Goal: Information Seeking & Learning: Check status

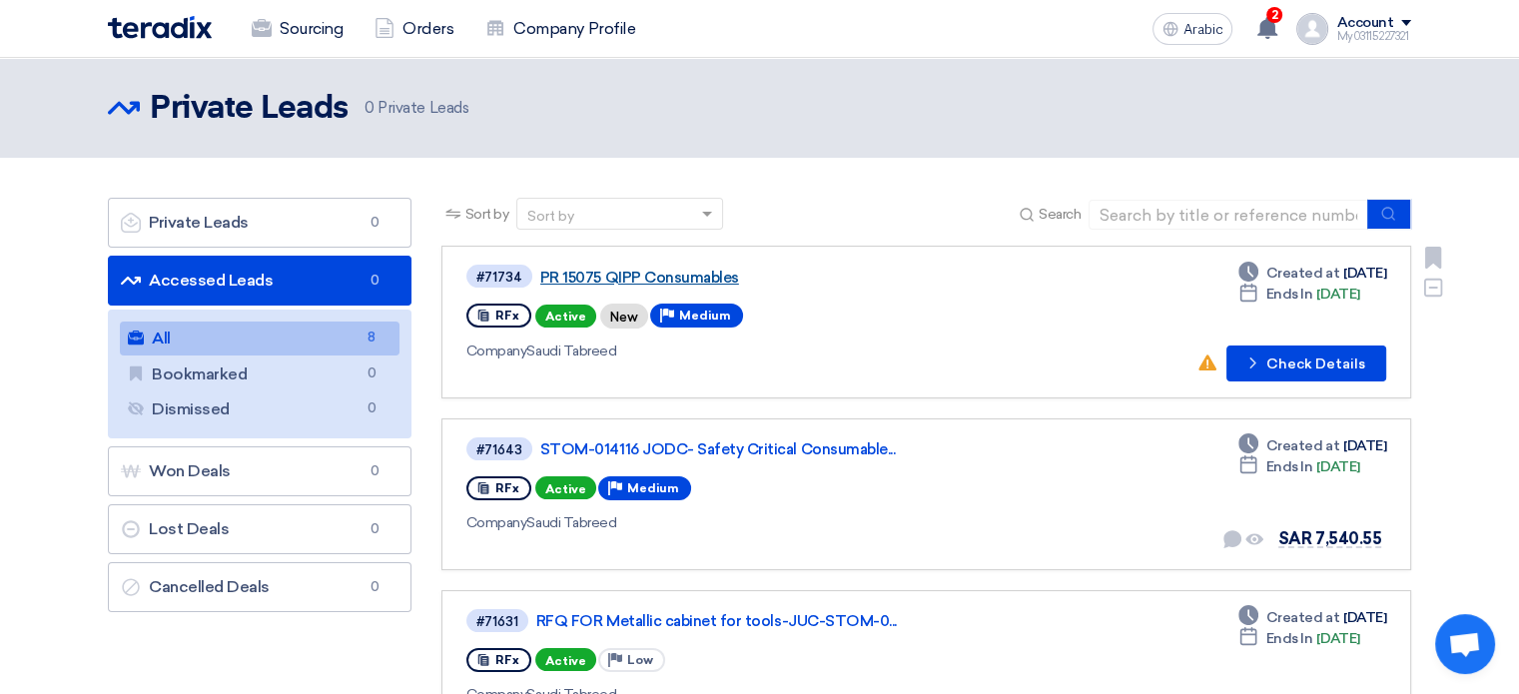
click at [638, 271] on font "PR 15075 QIPP Consumables" at bounding box center [639, 278] width 199 height 18
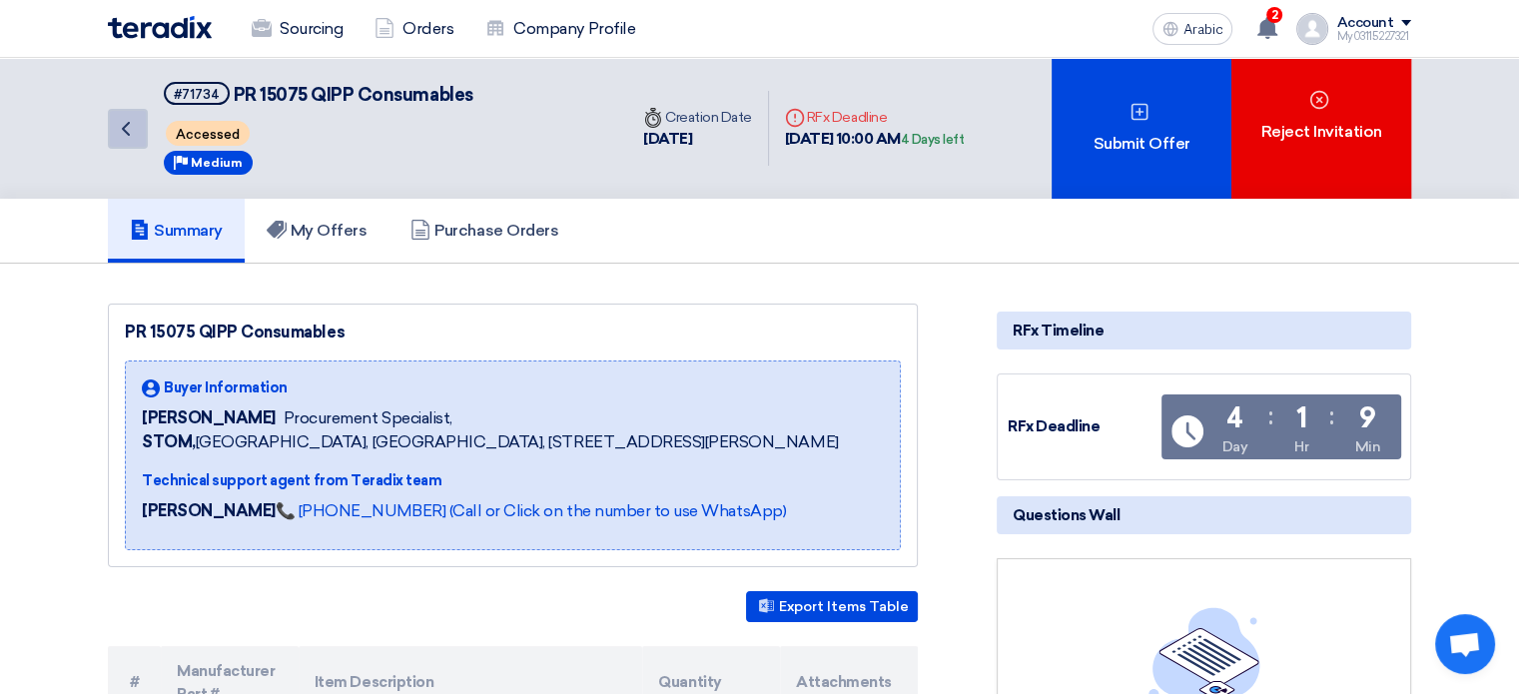
click at [114, 129] on icon "Back" at bounding box center [126, 129] width 24 height 24
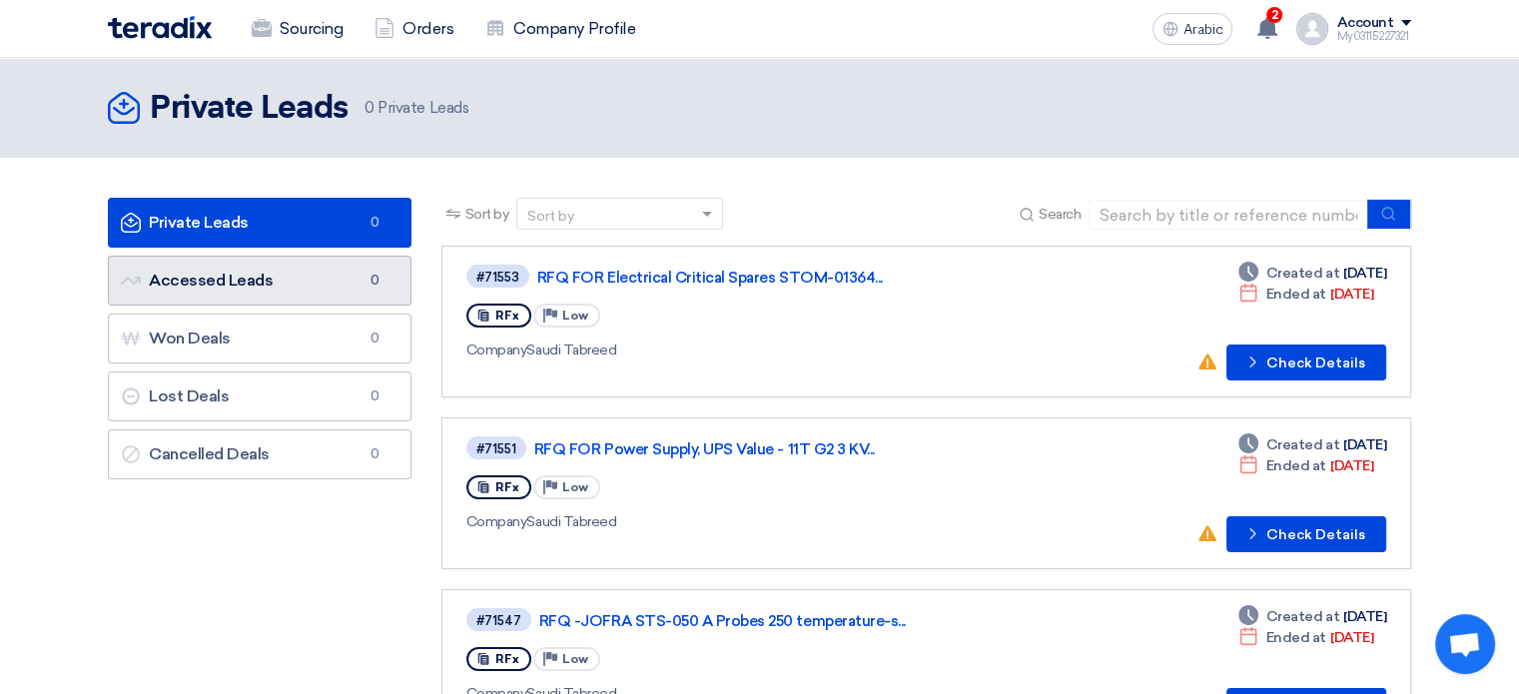
click at [282, 275] on link "Accessed Leads Accessed Leads 0" at bounding box center [260, 281] width 304 height 50
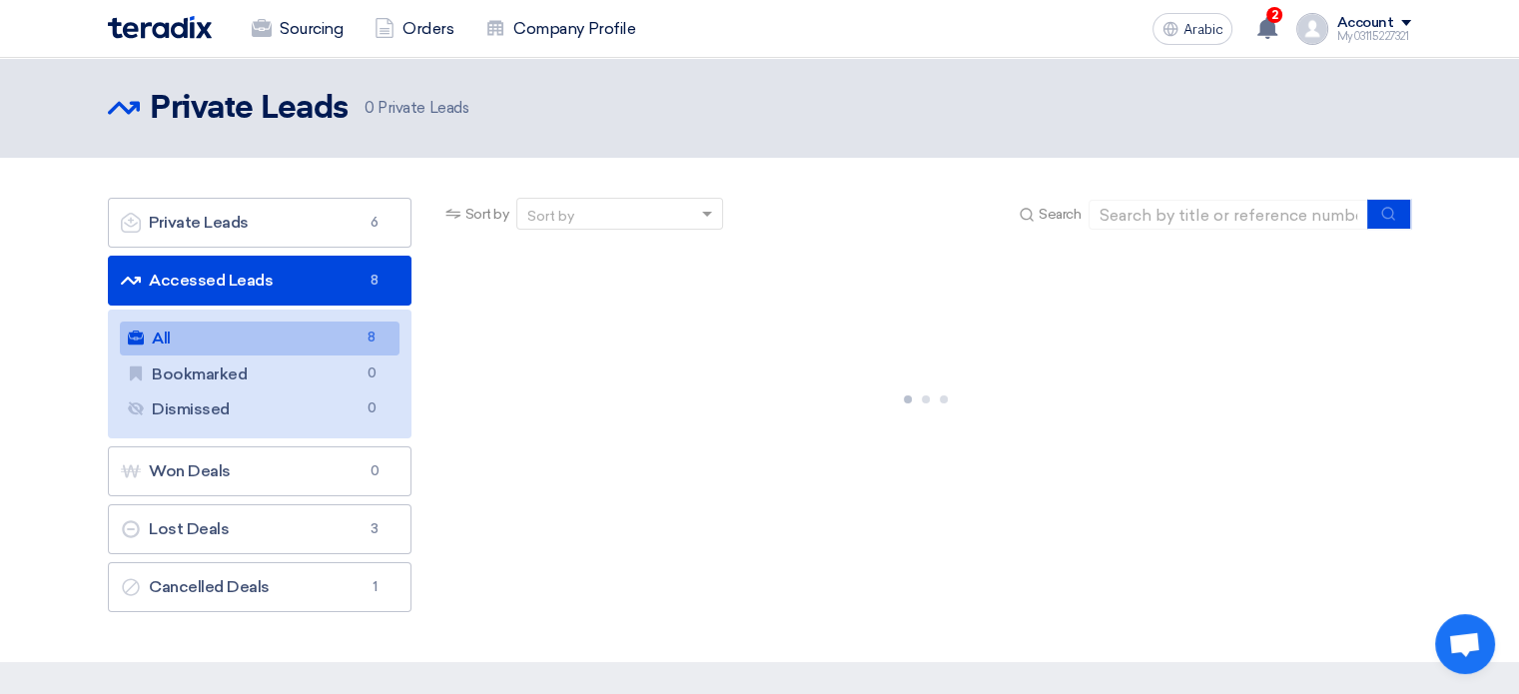
click at [189, 337] on link "All All 8" at bounding box center [260, 339] width 280 height 34
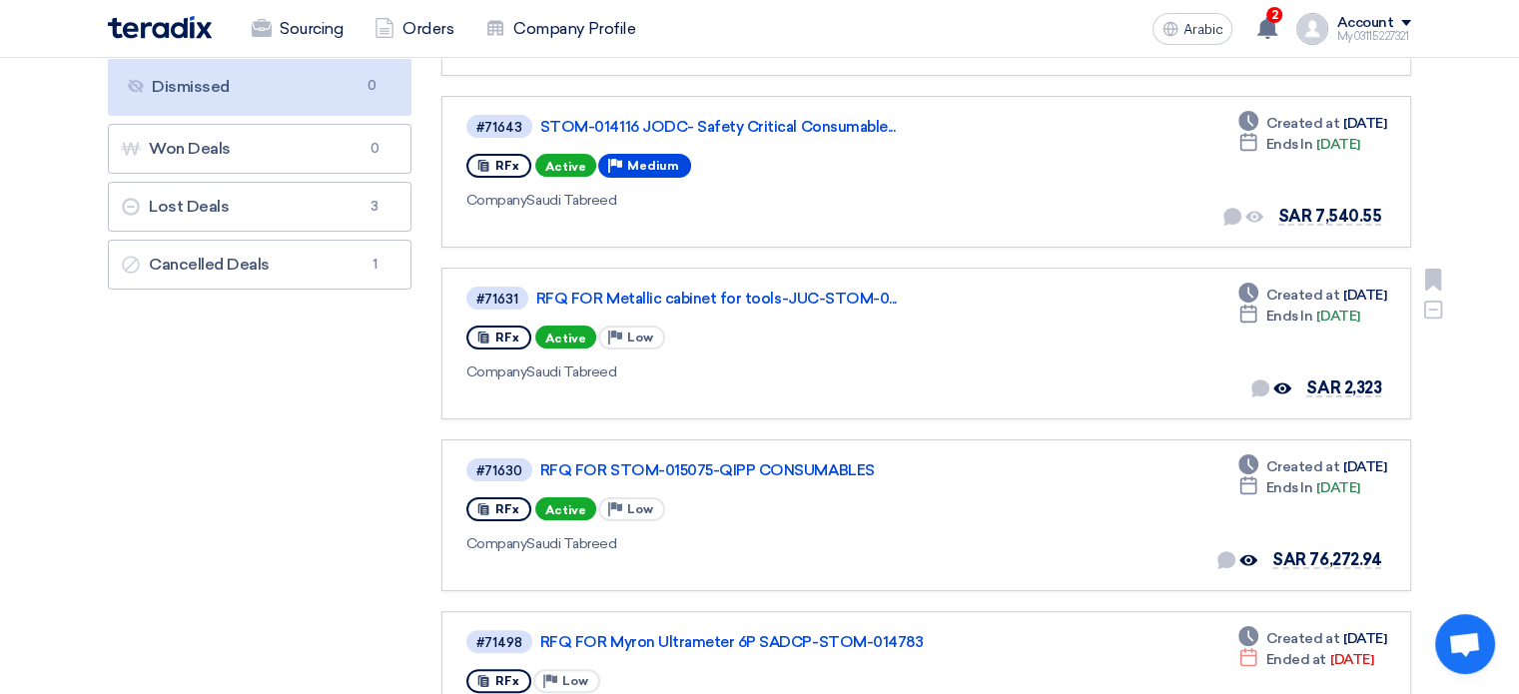
scroll to position [400, 0]
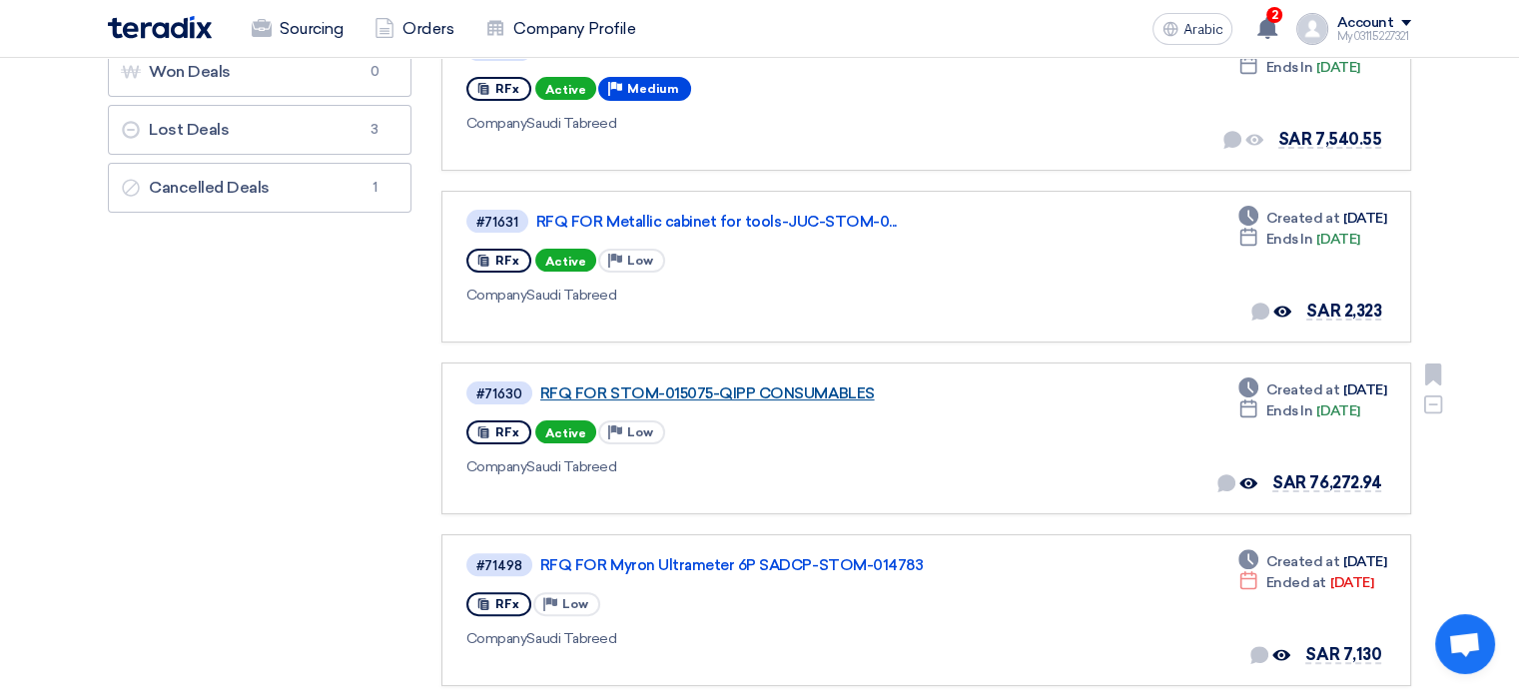
click at [705, 389] on font "RFQ FOR STOM-015075-QIPP CONSUMABLES" at bounding box center [707, 394] width 335 height 18
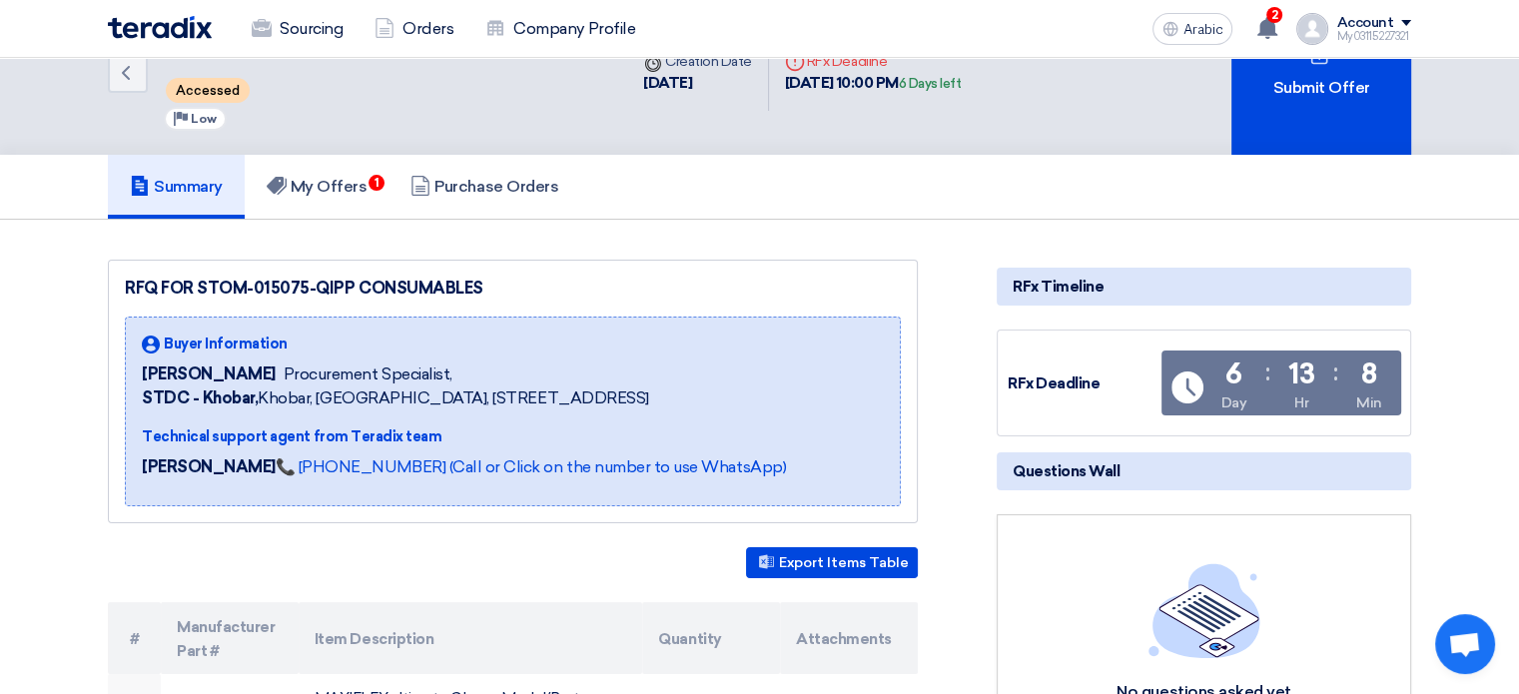
scroll to position [100, 0]
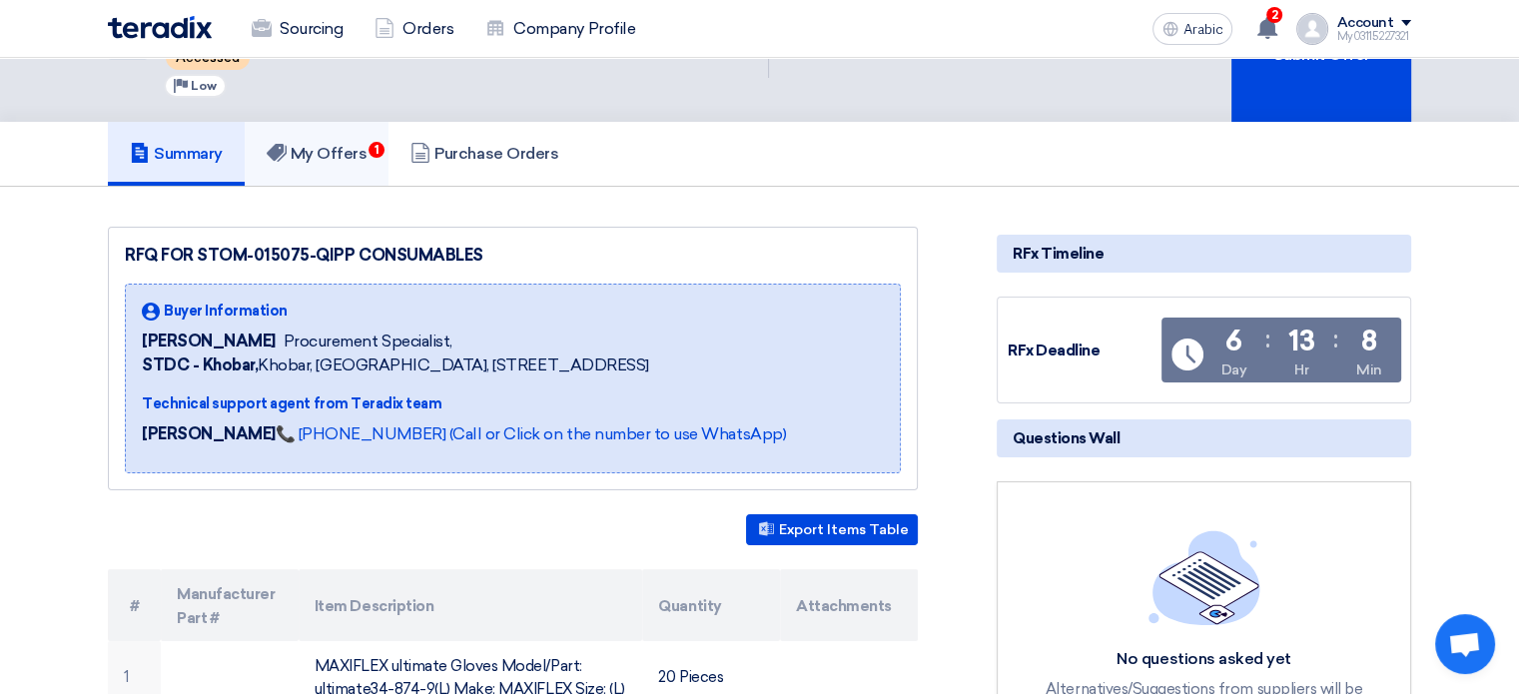
click at [313, 161] on h5 "My Offers 1" at bounding box center [317, 154] width 101 height 20
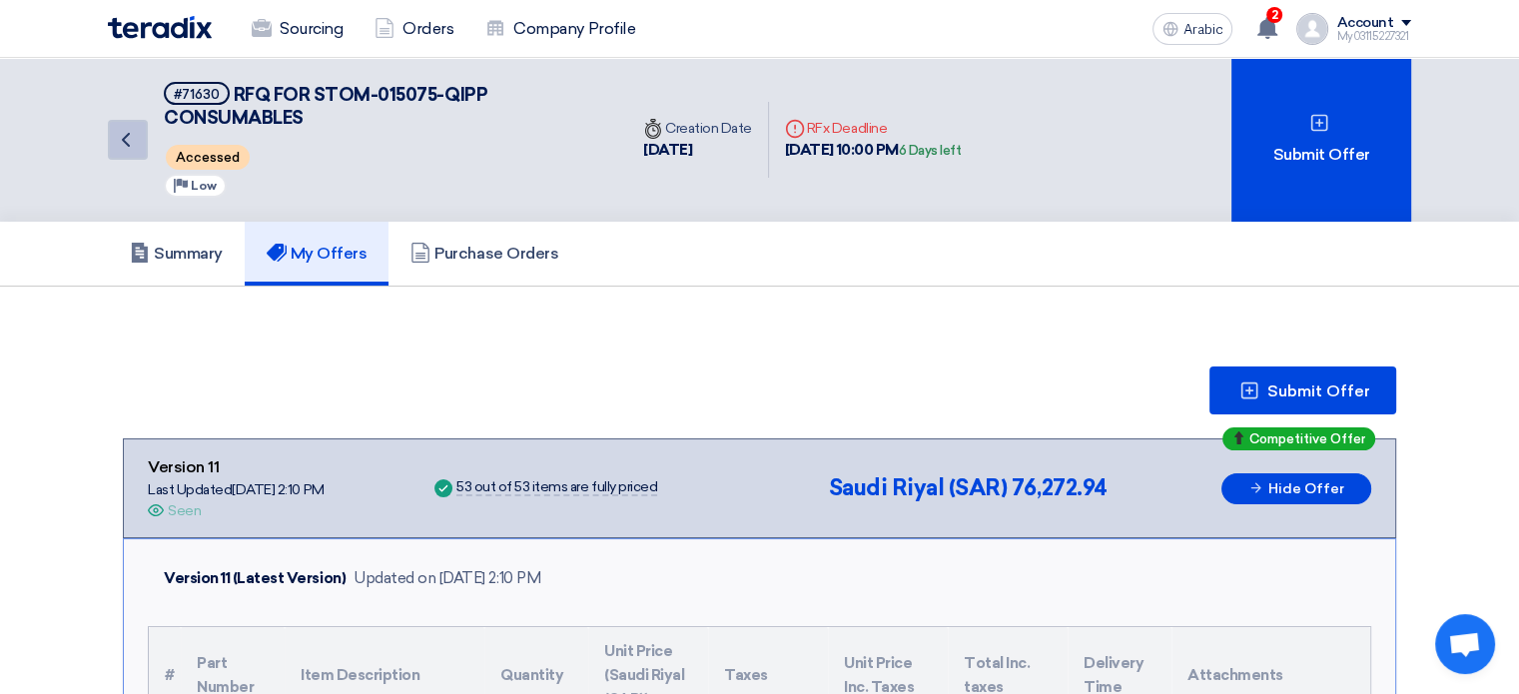
click at [124, 134] on icon "Back" at bounding box center [126, 140] width 24 height 24
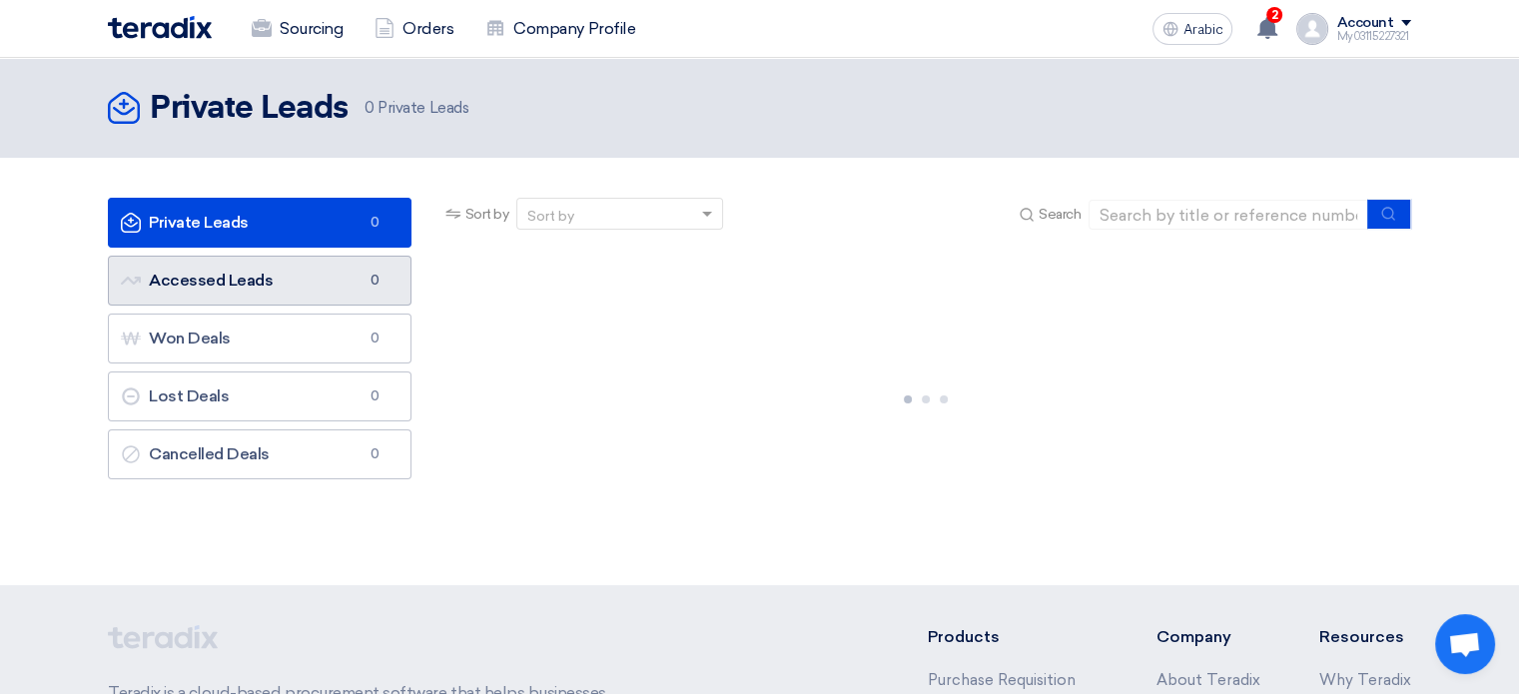
click at [367, 273] on span "0" at bounding box center [375, 281] width 24 height 20
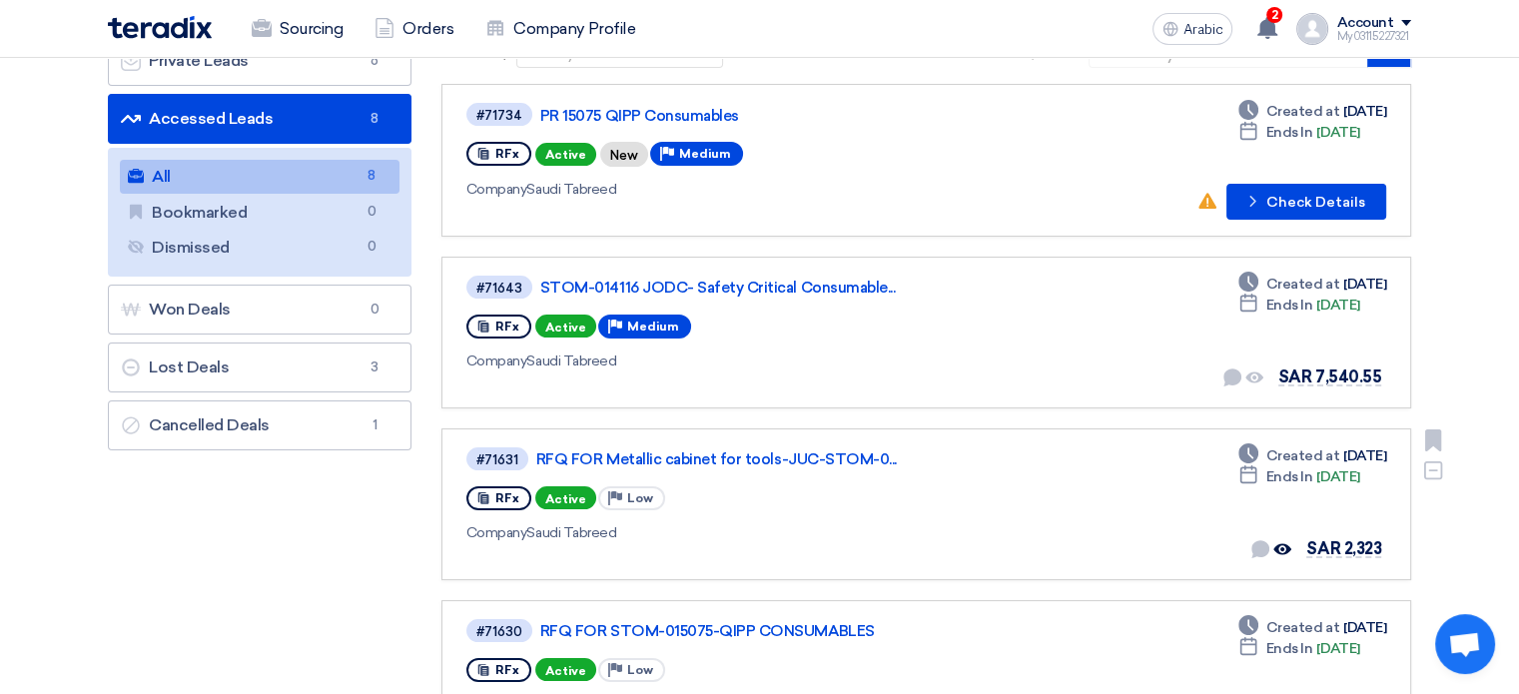
scroll to position [300, 0]
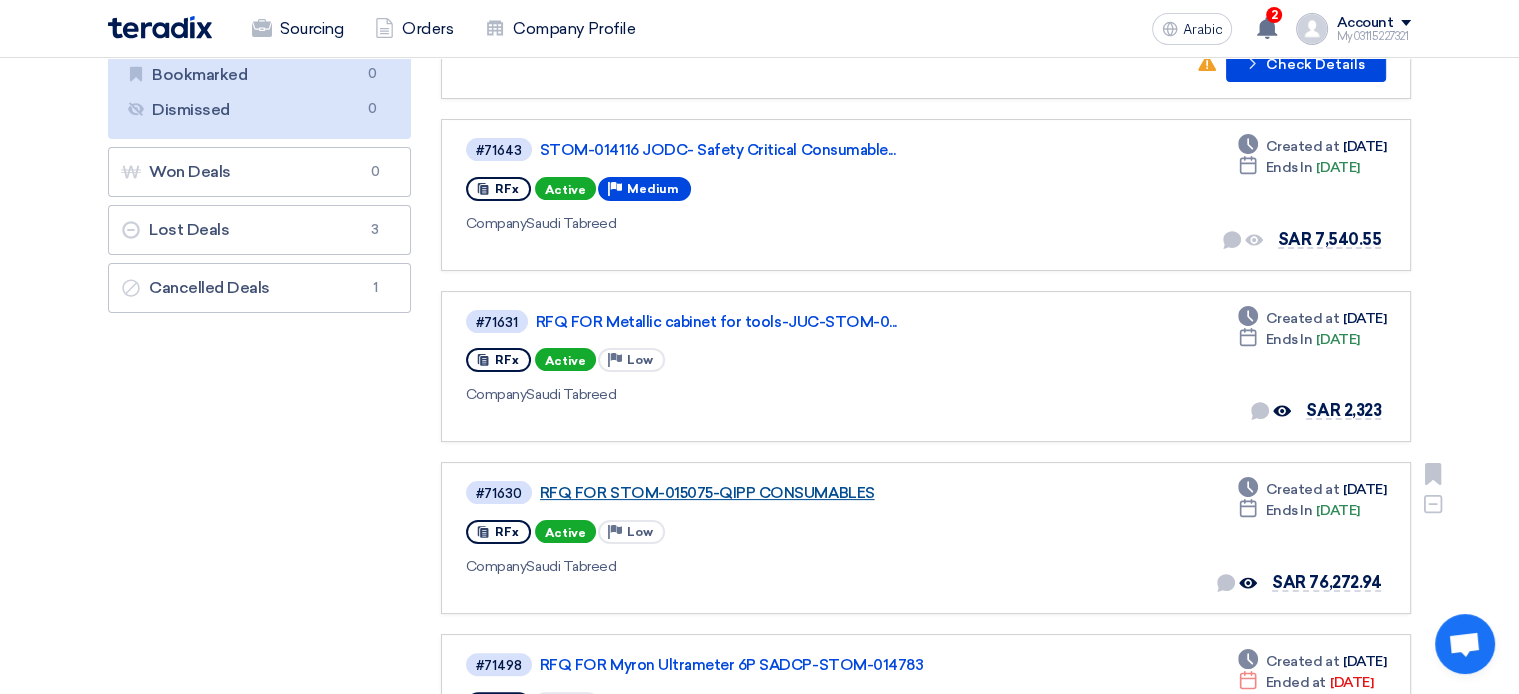
click at [634, 491] on font "RFQ FOR STOM-015075-QIPP CONSUMABLES" at bounding box center [707, 493] width 335 height 18
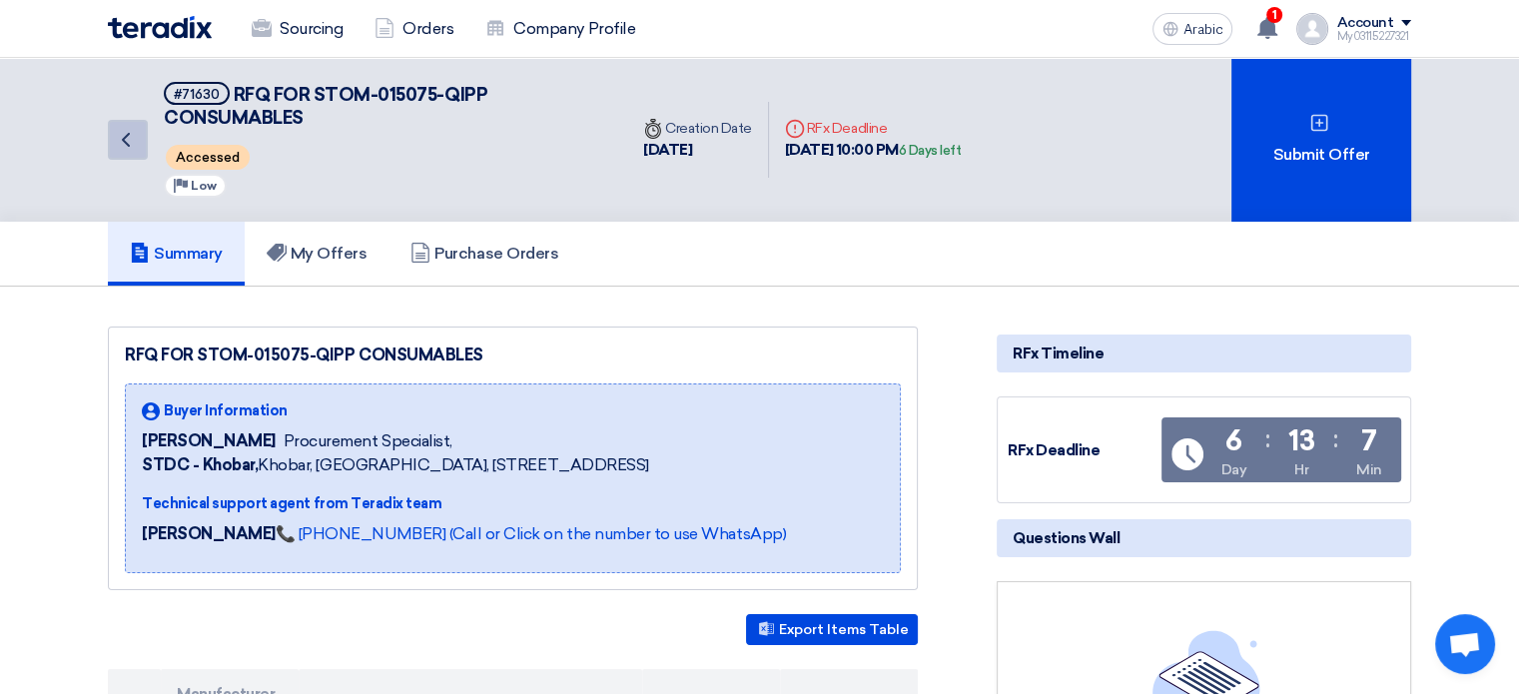
click at [125, 128] on icon "Back" at bounding box center [126, 140] width 24 height 24
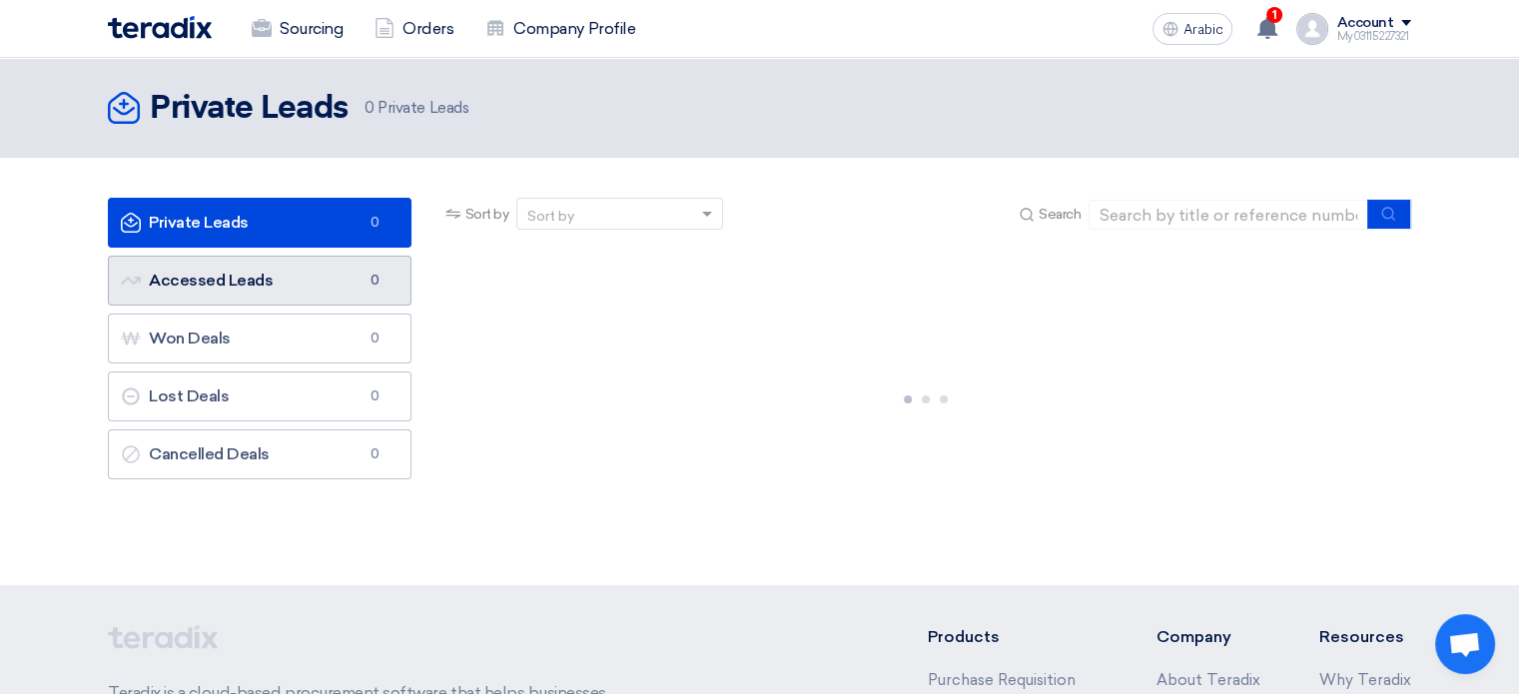
click at [335, 290] on link "Accessed Leads Accessed Leads 0" at bounding box center [260, 281] width 304 height 50
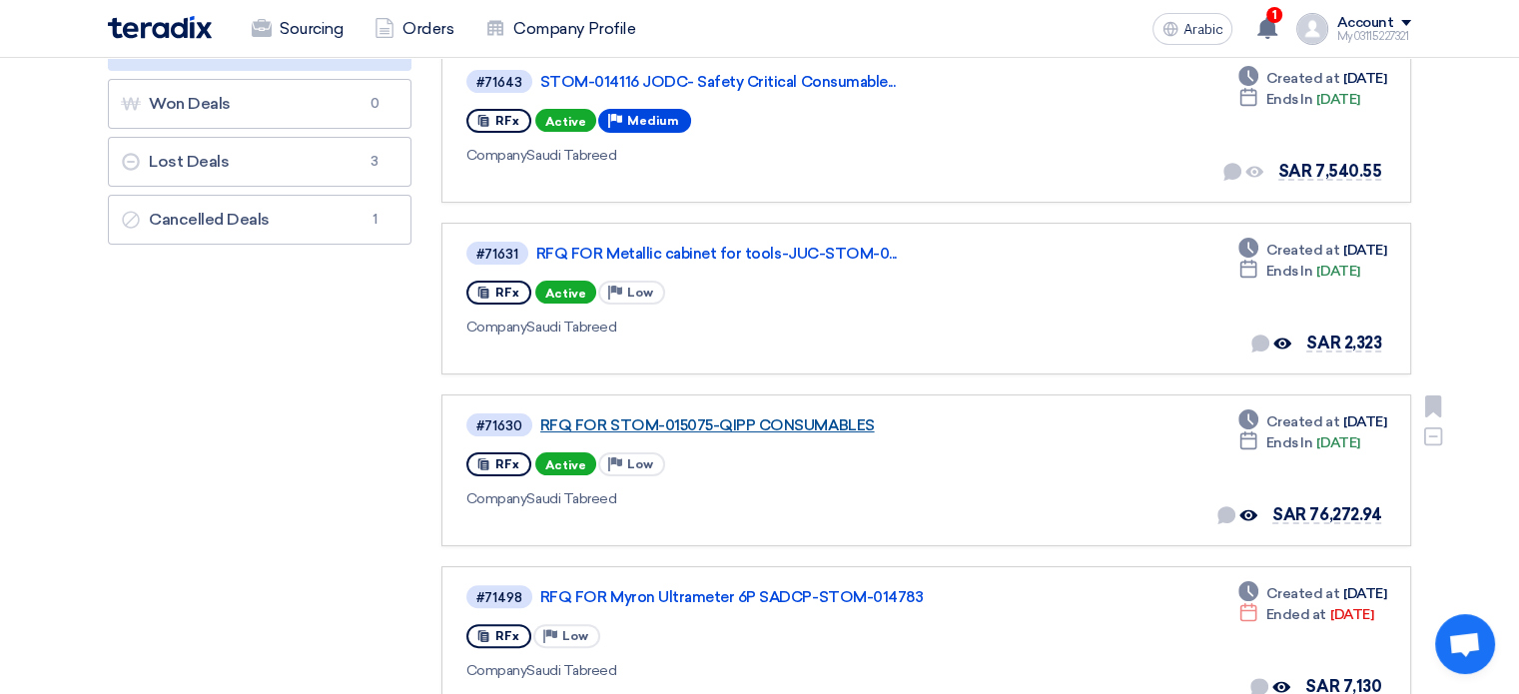
scroll to position [400, 0]
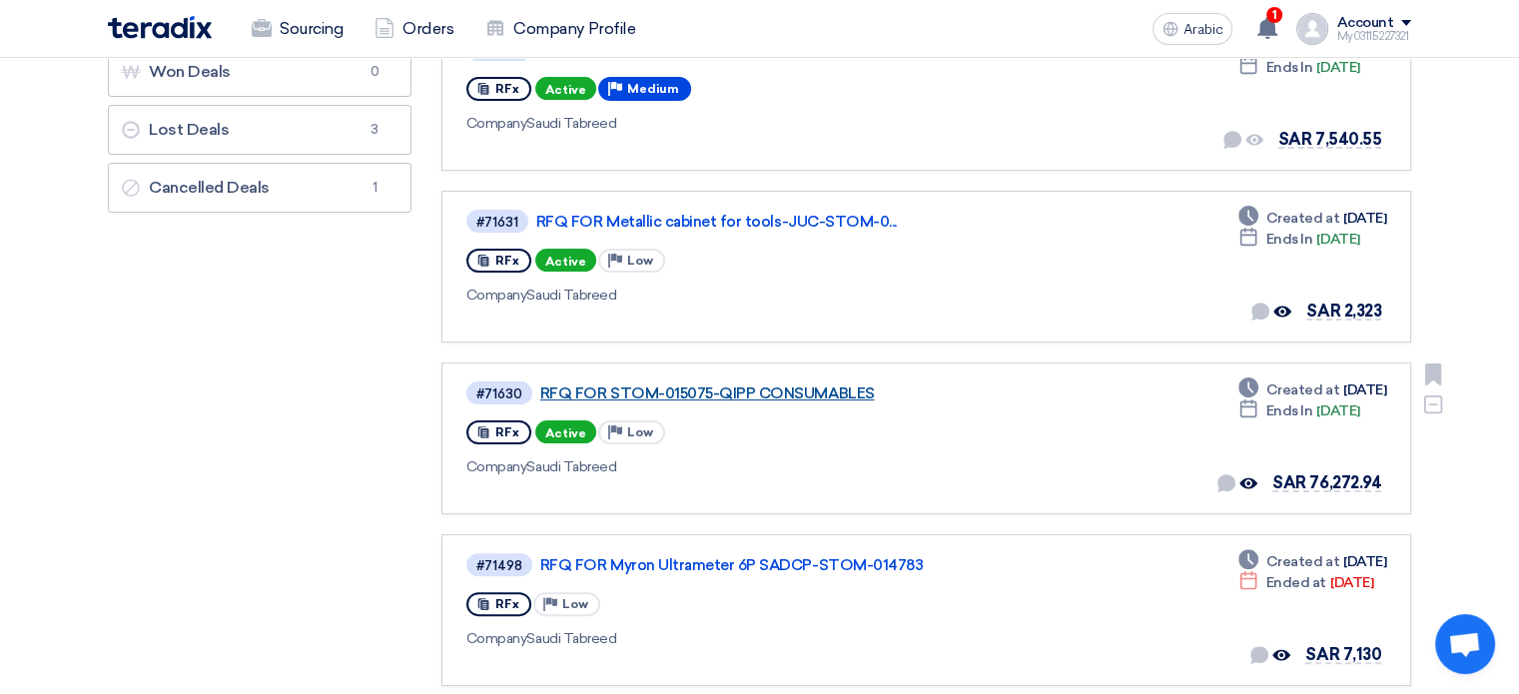
click at [718, 385] on font "RFQ FOR STOM-015075-QIPP CONSUMABLES" at bounding box center [707, 394] width 335 height 18
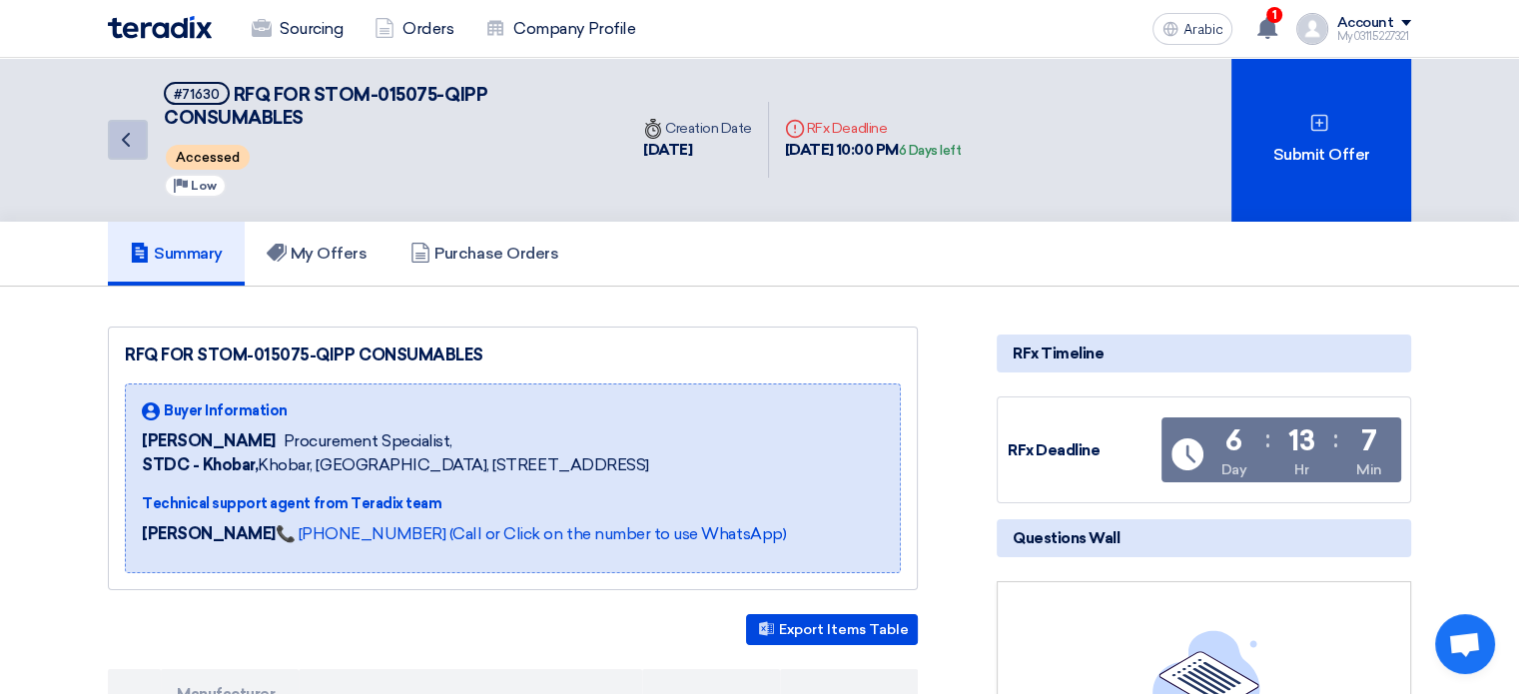
click at [117, 128] on icon "Back" at bounding box center [126, 140] width 24 height 24
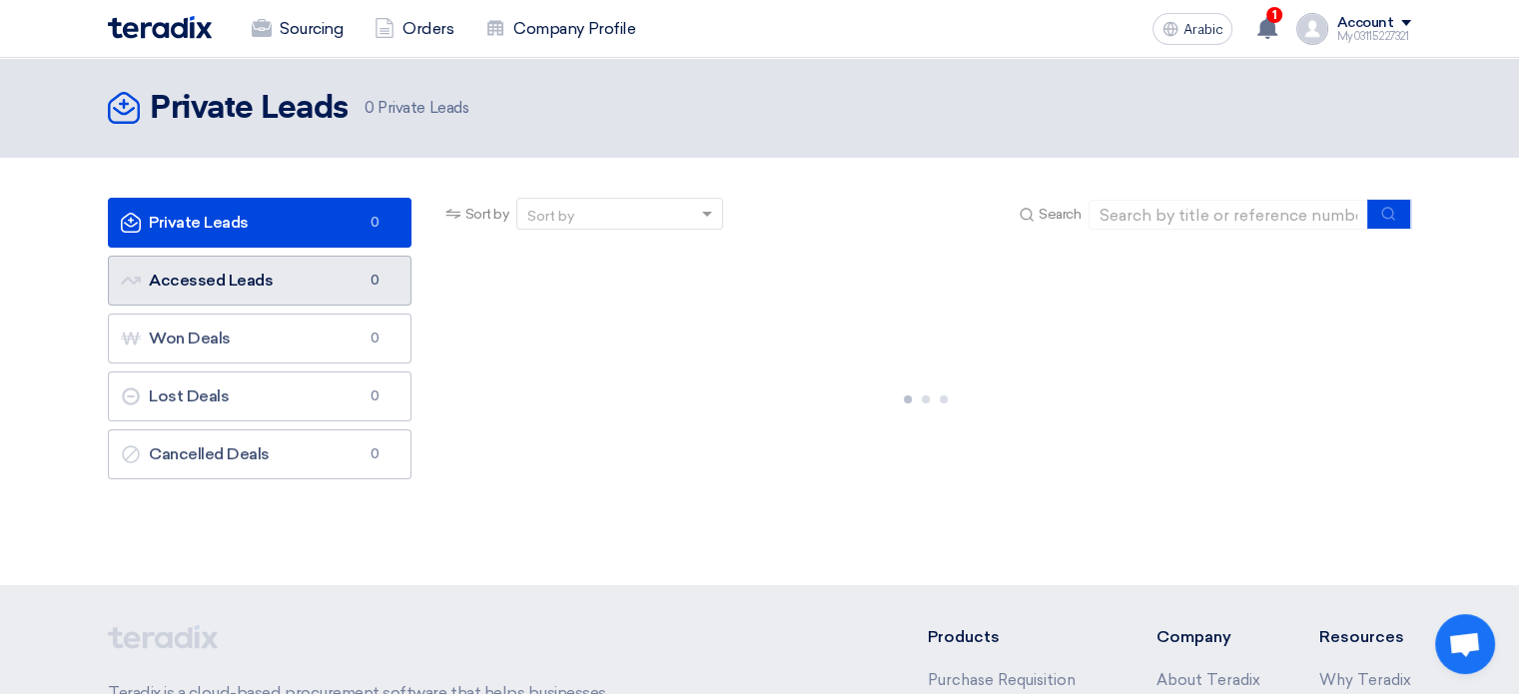
click at [327, 271] on link "Accessed Leads Accessed Leads 0" at bounding box center [260, 281] width 304 height 50
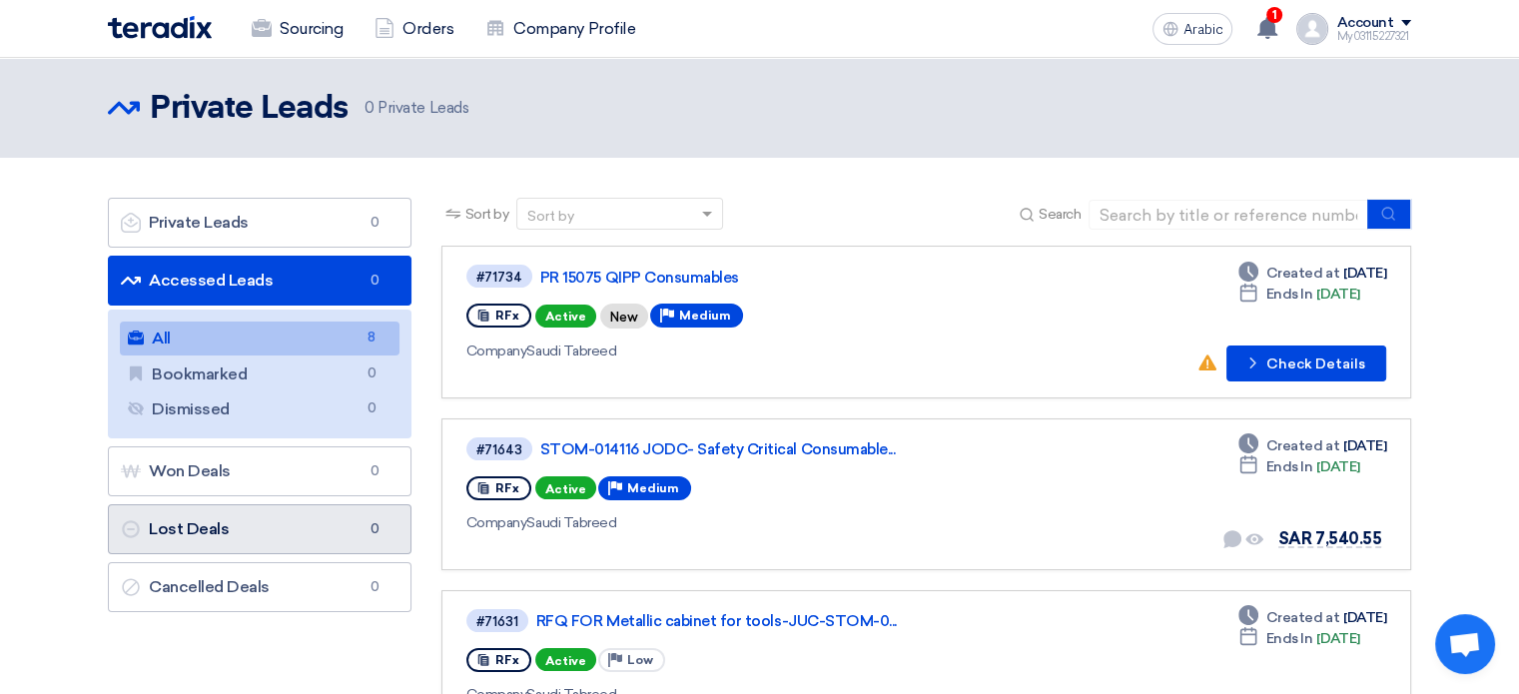
click at [231, 527] on link "Lost Deals Lost Deals 0" at bounding box center [260, 529] width 304 height 50
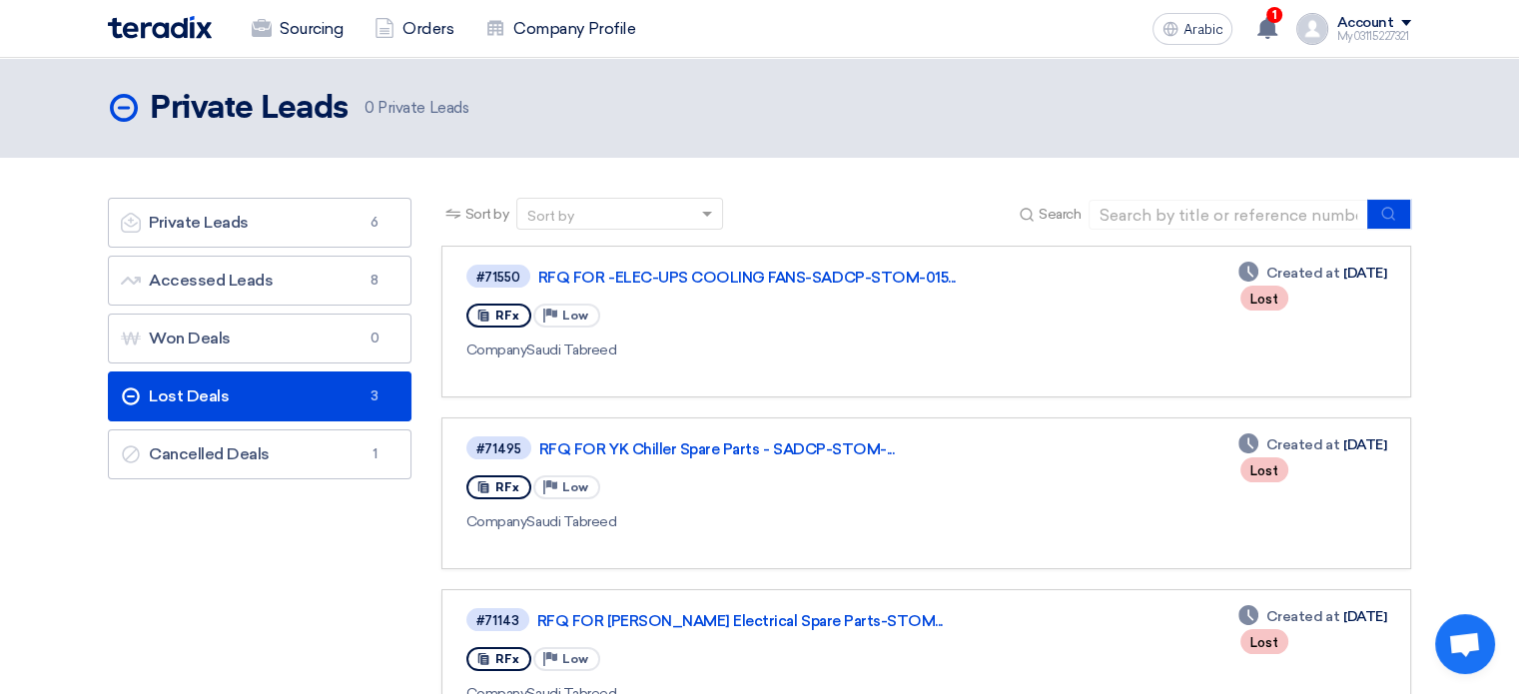
drag, startPoint x: 234, startPoint y: 574, endPoint x: 231, endPoint y: 587, distance: 13.3
drag, startPoint x: 231, startPoint y: 587, endPoint x: 759, endPoint y: 371, distance: 571.1
click at [759, 371] on div at bounding box center [753, 376] width 575 height 10
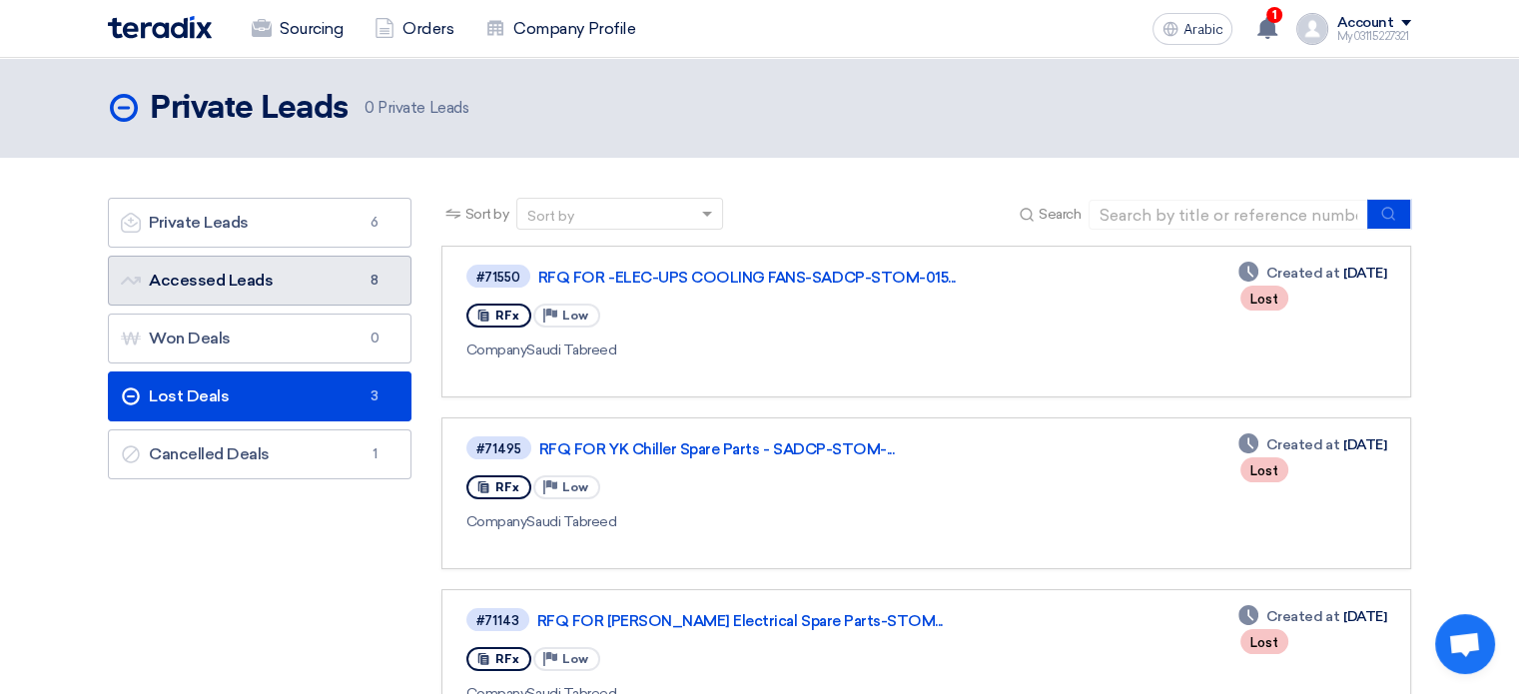
click at [266, 283] on font "Accessed Leads" at bounding box center [211, 280] width 124 height 19
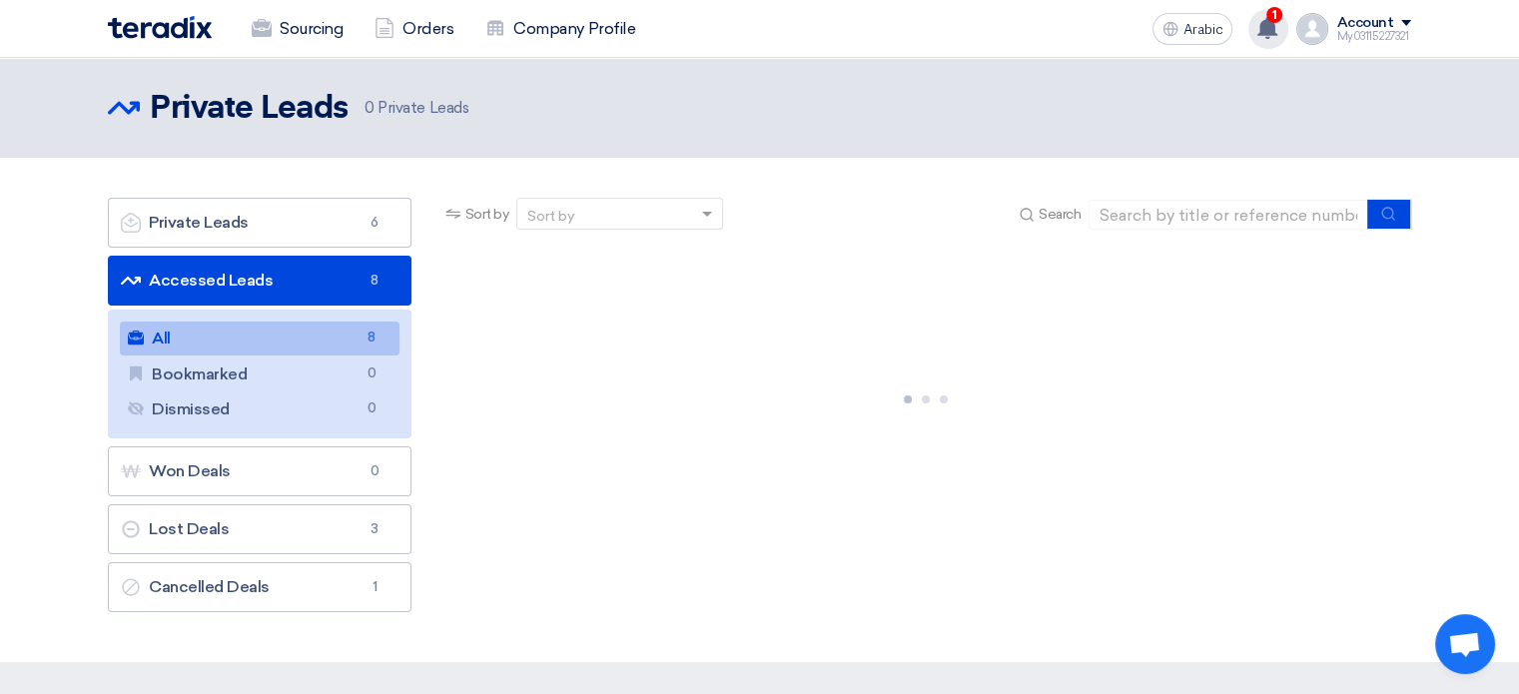
click at [1270, 33] on use at bounding box center [1267, 28] width 20 height 22
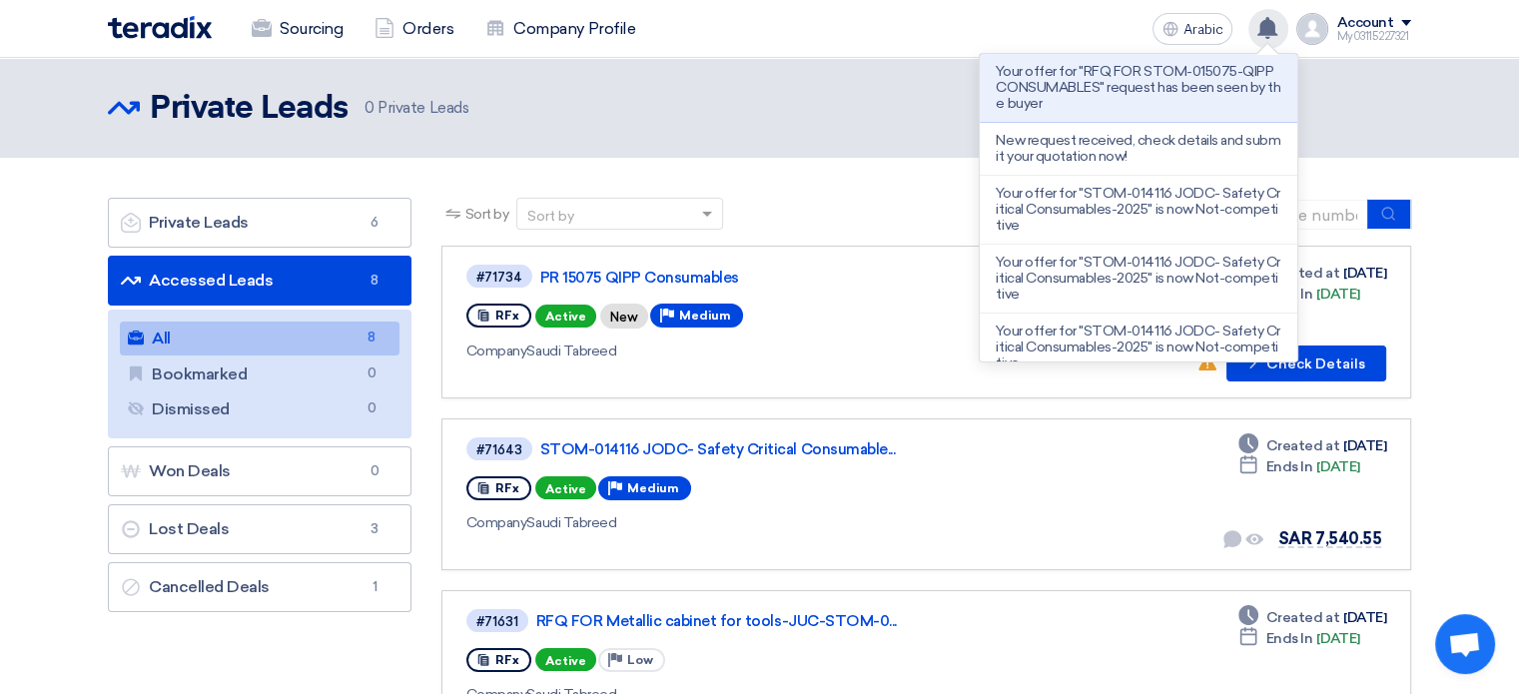
click at [1272, 25] on use at bounding box center [1267, 28] width 20 height 22
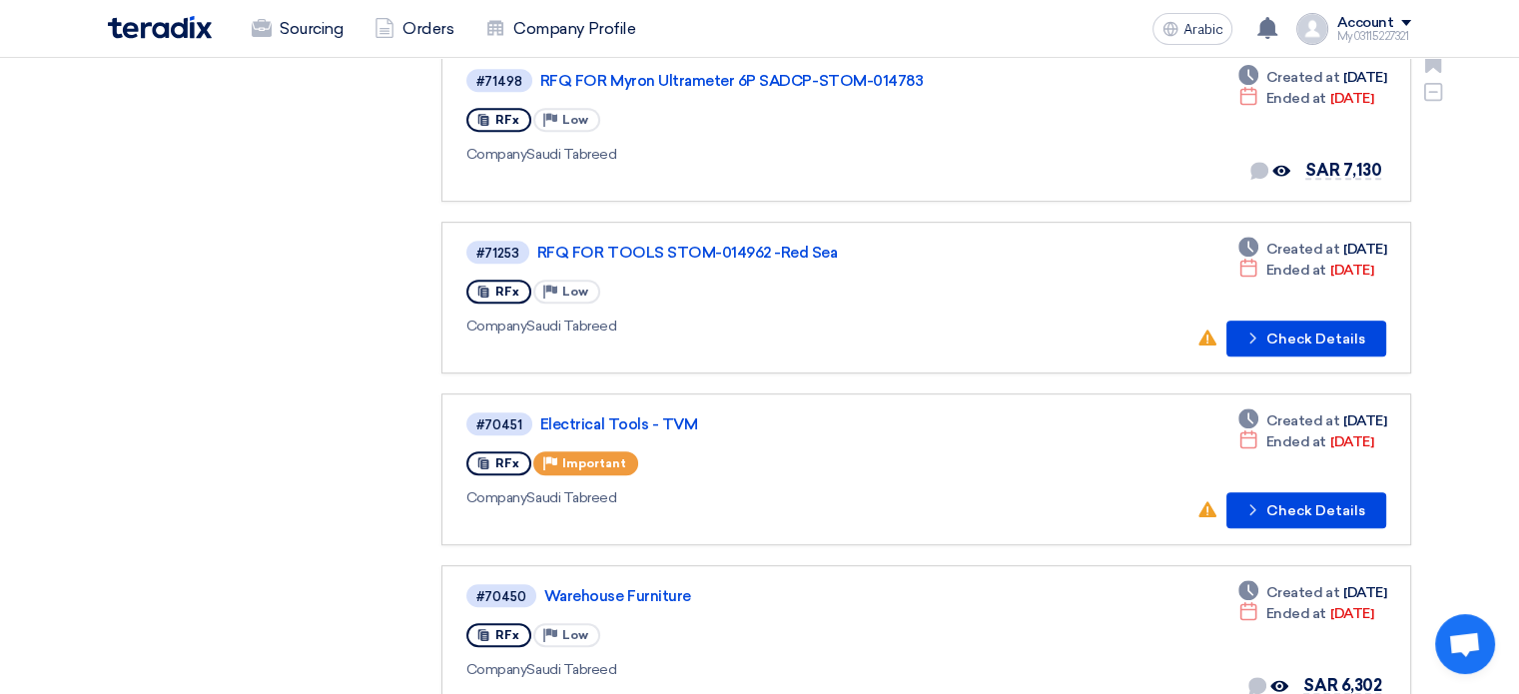
scroll to position [999, 0]
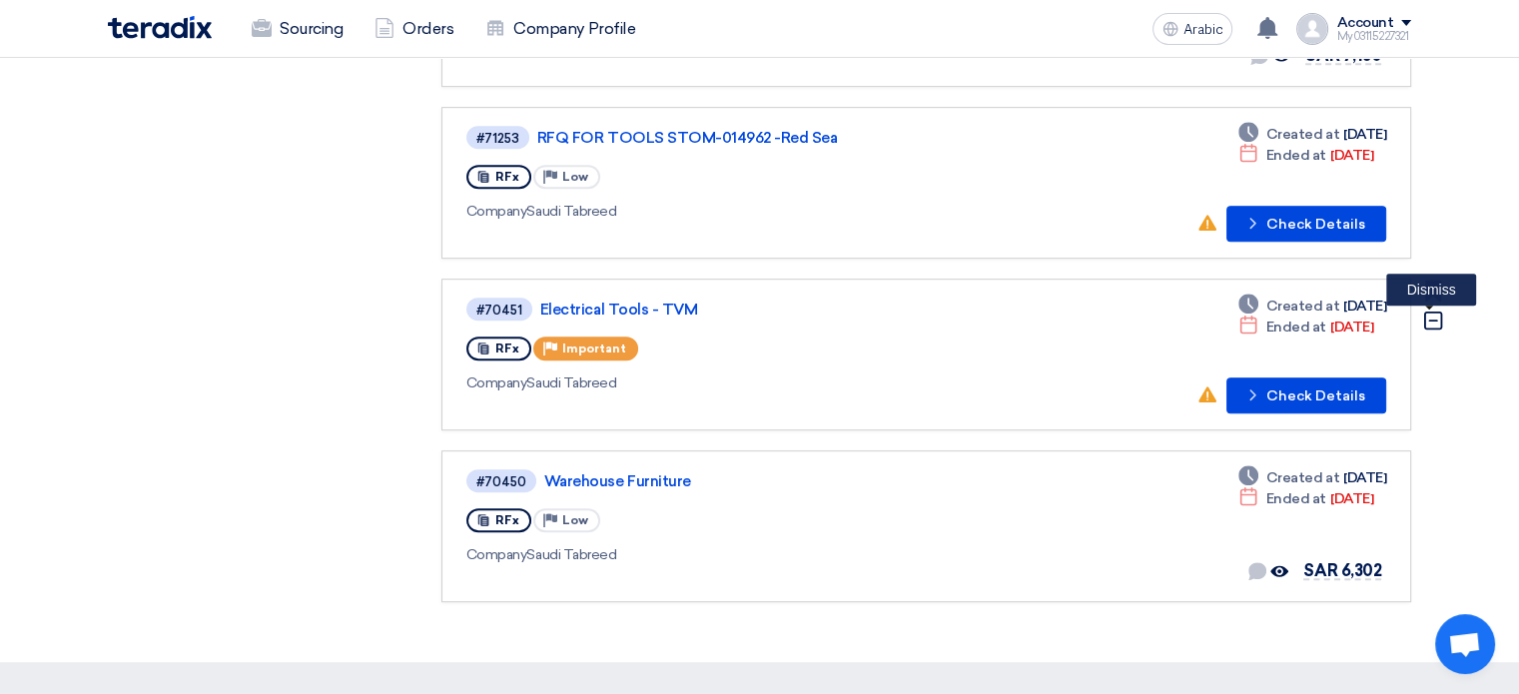
click at [1438, 310] on icon "Dismiss" at bounding box center [1433, 321] width 22 height 22
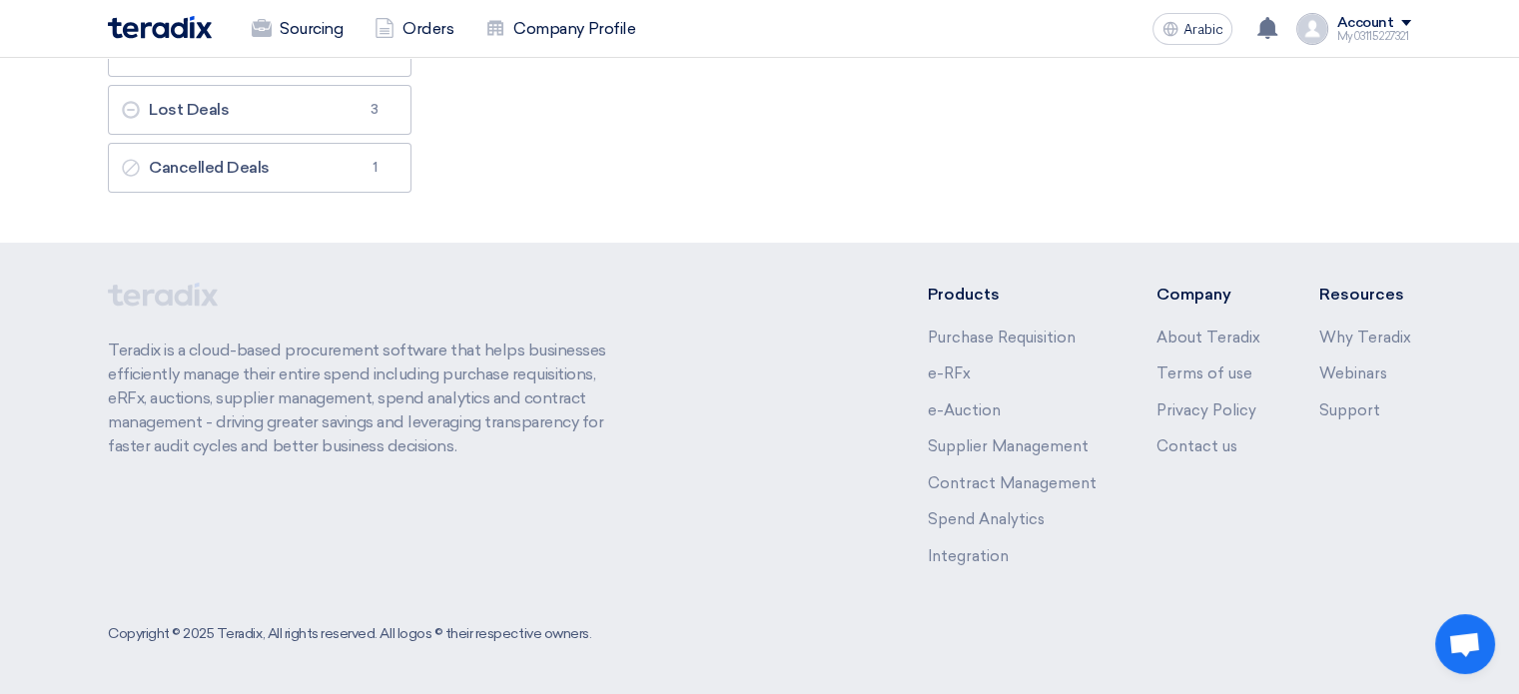
scroll to position [0, 0]
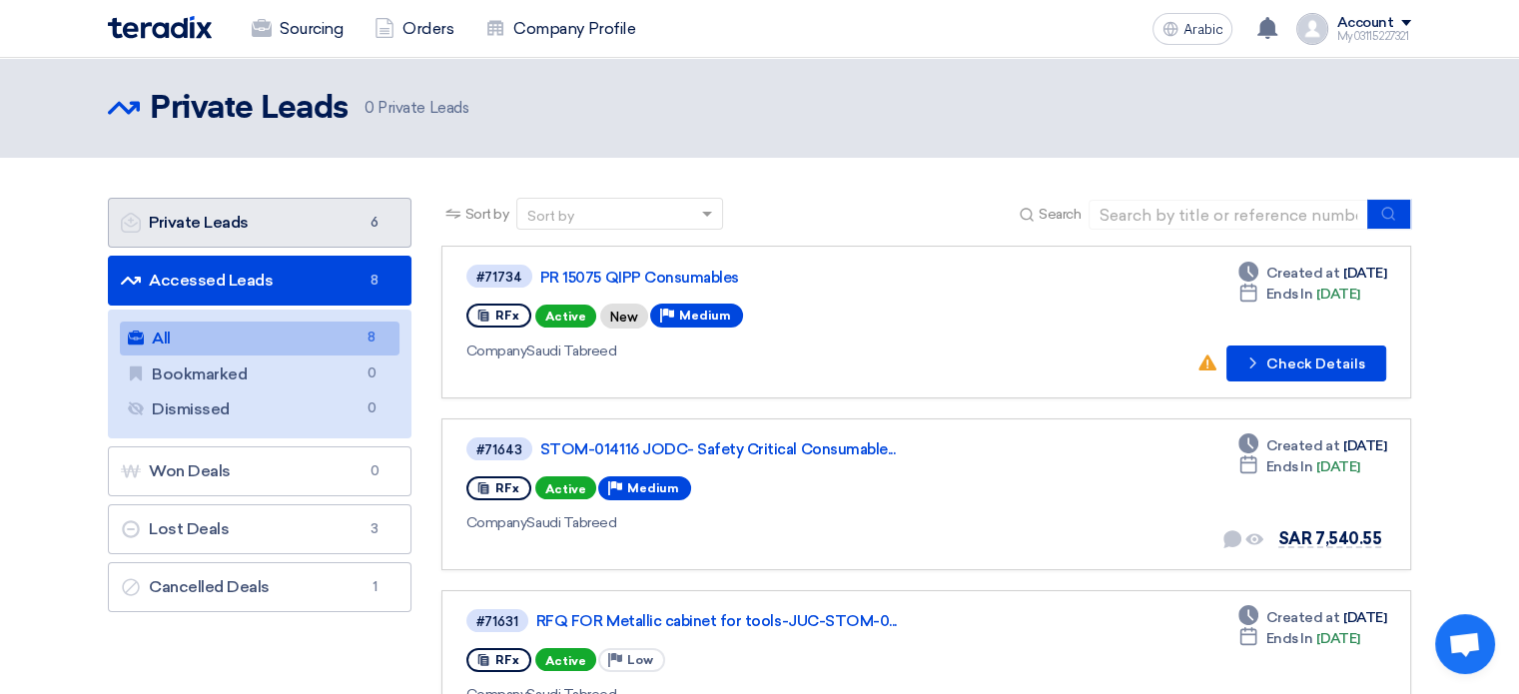
click at [262, 236] on link "Private Leads Private Leads 6" at bounding box center [260, 223] width 304 height 50
